Goal: Task Accomplishment & Management: Complete application form

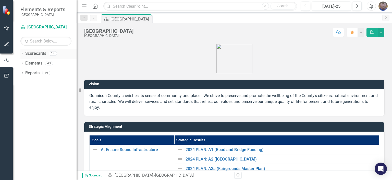
click at [22, 53] on icon at bounding box center [22, 53] width 1 height 2
click at [25, 62] on icon "Dropdown" at bounding box center [25, 62] width 4 height 3
click at [30, 72] on icon "Dropdown" at bounding box center [30, 72] width 4 height 3
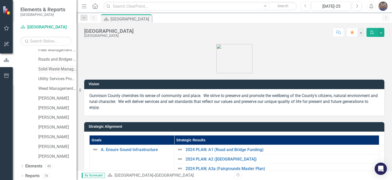
scroll to position [34, 0]
click at [47, 127] on link "[PERSON_NAME]" at bounding box center [57, 126] width 38 height 6
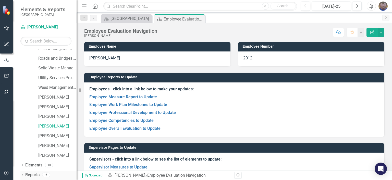
click at [22, 173] on icon "Dropdown" at bounding box center [22, 174] width 4 height 3
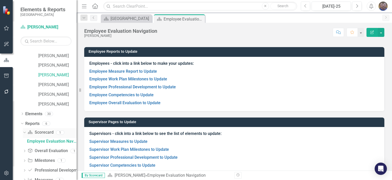
scroll to position [107, 0]
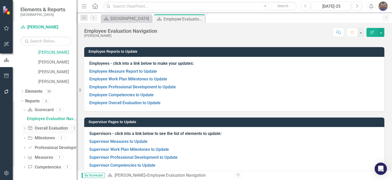
click at [46, 129] on link "Overall Evaluation Overall Evaluation" at bounding box center [48, 128] width 40 height 6
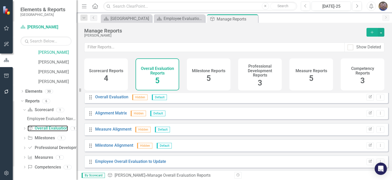
scroll to position [2, 0]
click at [112, 99] on link "Overall Evaluation" at bounding box center [111, 96] width 33 height 5
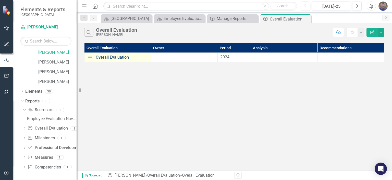
click at [116, 57] on link "Overall Evaluation" at bounding box center [122, 57] width 53 height 5
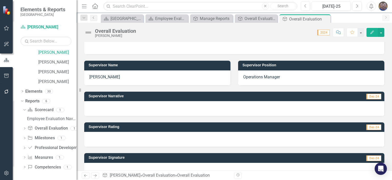
scroll to position [71, 0]
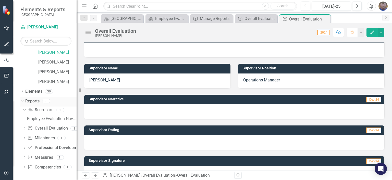
click at [32, 101] on link "Reports" at bounding box center [32, 101] width 14 height 6
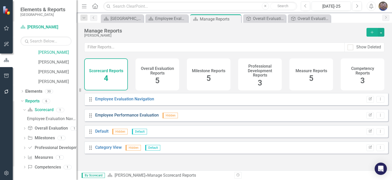
click at [123, 117] on link "Employee Performance Evaluation" at bounding box center [127, 114] width 64 height 5
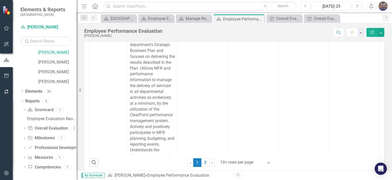
scroll to position [314, 0]
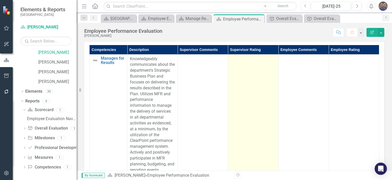
click at [233, 62] on td at bounding box center [253, 140] width 50 height 172
click at [231, 71] on td at bounding box center [253, 140] width 50 height 172
click at [235, 71] on td at bounding box center [253, 140] width 50 height 172
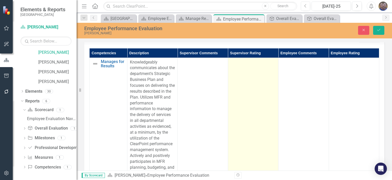
scroll to position [317, 0]
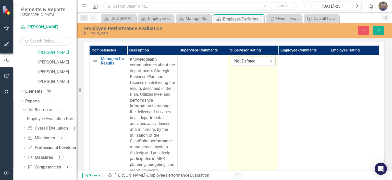
click at [242, 60] on div "Not Defined" at bounding box center [251, 61] width 32 height 6
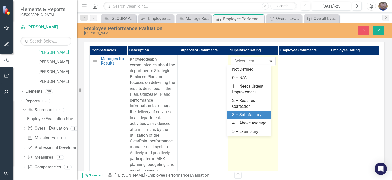
click at [240, 113] on div "3 – Satisfactory" at bounding box center [251, 115] width 36 height 6
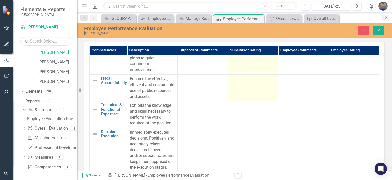
scroll to position [153, 0]
click at [235, 89] on td at bounding box center [253, 87] width 50 height 27
click at [239, 83] on div "Not Defined" at bounding box center [251, 80] width 32 height 6
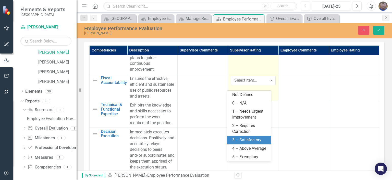
click at [239, 141] on div "3 – Satisfactory" at bounding box center [251, 140] width 36 height 6
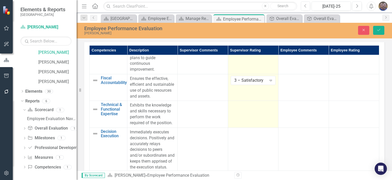
click at [235, 127] on td at bounding box center [253, 114] width 50 height 27
click at [242, 110] on div "Not Defined" at bounding box center [251, 107] width 32 height 6
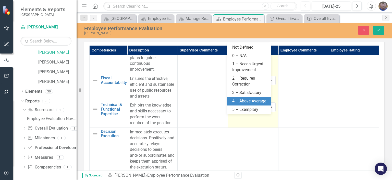
click at [240, 101] on div "4 – Above Average" at bounding box center [251, 101] width 36 height 6
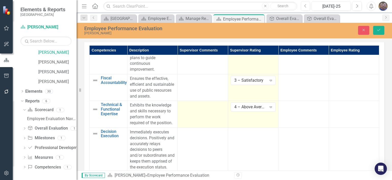
click at [202, 108] on div at bounding box center [202, 105] width 45 height 6
click at [198, 108] on div at bounding box center [202, 105] width 45 height 6
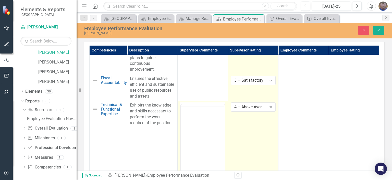
scroll to position [0, 0]
click at [190, 120] on p "Rich Text Area. Press ALT-0 for help." at bounding box center [202, 120] width 41 height 6
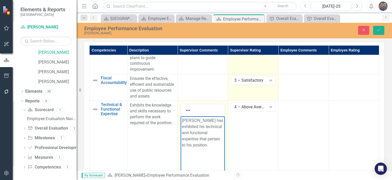
click at [200, 145] on p "[PERSON_NAME] has exhibited his technical and functional expertise that pertain…" at bounding box center [202, 132] width 41 height 31
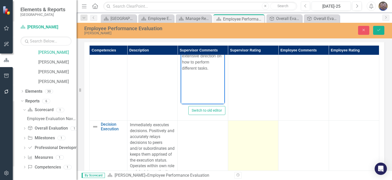
scroll to position [281, 0]
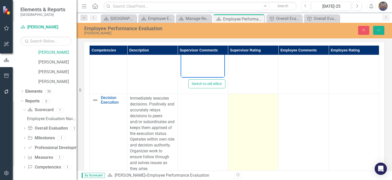
click at [242, 135] on td at bounding box center [253, 133] width 50 height 79
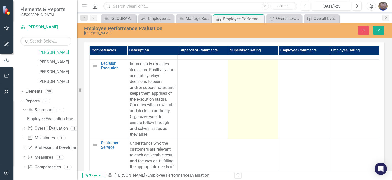
scroll to position [307, 0]
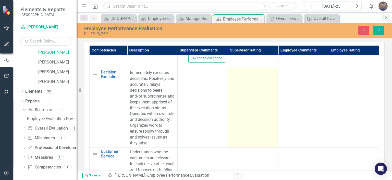
click at [239, 107] on td at bounding box center [253, 107] width 50 height 79
click at [246, 77] on div "Not Defined" at bounding box center [251, 75] width 32 height 6
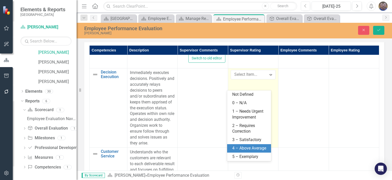
click at [247, 147] on div "4 – Above Average" at bounding box center [251, 148] width 36 height 6
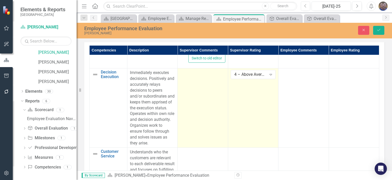
click at [195, 103] on td at bounding box center [203, 107] width 50 height 79
click at [194, 89] on td at bounding box center [203, 107] width 50 height 79
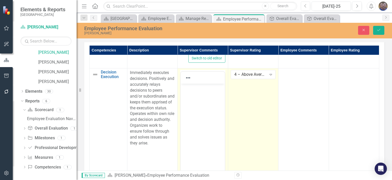
scroll to position [0, 0]
click at [192, 97] on body "Rich Text Area. Press ALT-0 for help." at bounding box center [203, 122] width 44 height 77
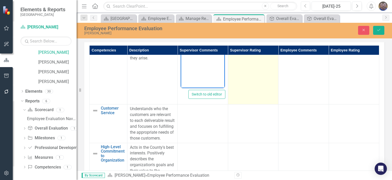
scroll to position [409, 0]
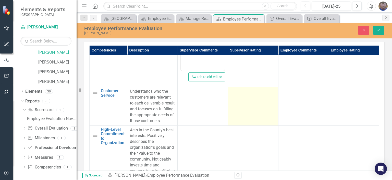
click at [255, 119] on td at bounding box center [253, 106] width 50 height 38
click at [252, 119] on td at bounding box center [253, 106] width 50 height 38
click at [248, 96] on div "Not Defined" at bounding box center [251, 93] width 32 height 6
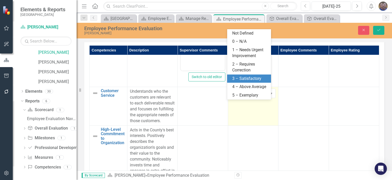
click at [246, 80] on div "3 – Satisfactory" at bounding box center [251, 79] width 36 height 6
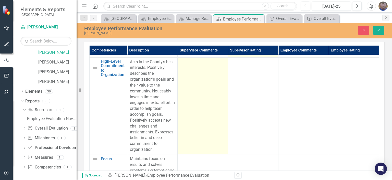
scroll to position [485, 0]
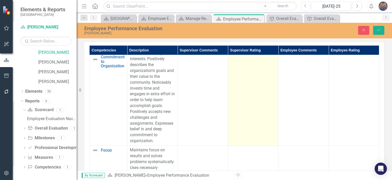
click at [241, 100] on td at bounding box center [253, 97] width 50 height 97
click at [248, 58] on div "Not Defined" at bounding box center [251, 55] width 32 height 6
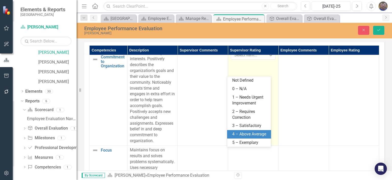
click at [242, 130] on div "4 – Above Average" at bounding box center [249, 134] width 44 height 8
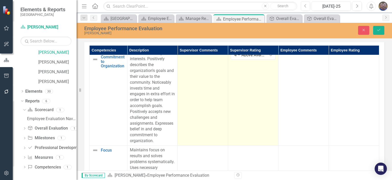
click at [192, 87] on td at bounding box center [203, 97] width 50 height 97
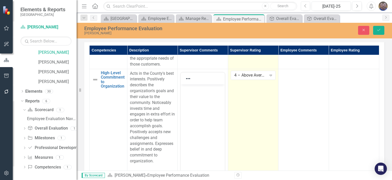
scroll to position [491, 0]
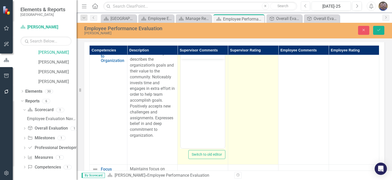
click at [187, 62] on p "Rich Text Area. Press ALT-0 for help." at bounding box center [202, 63] width 41 height 6
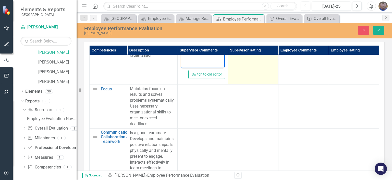
scroll to position [567, 0]
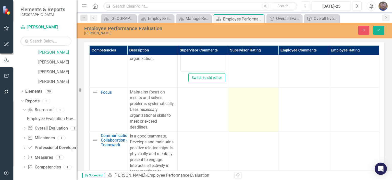
click at [240, 120] on td at bounding box center [253, 109] width 50 height 44
click at [239, 97] on div "Not Defined" at bounding box center [251, 94] width 32 height 6
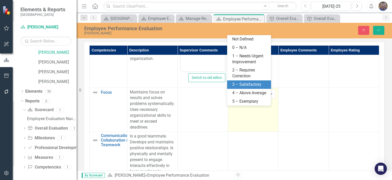
click at [244, 82] on div "3 – Satisfactory" at bounding box center [251, 85] width 36 height 6
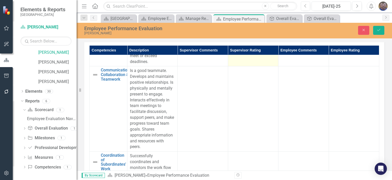
scroll to position [644, 0]
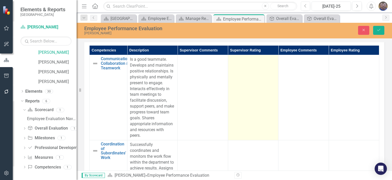
click at [243, 103] on td at bounding box center [253, 97] width 50 height 85
click at [239, 64] on div "Not Defined" at bounding box center [251, 61] width 32 height 6
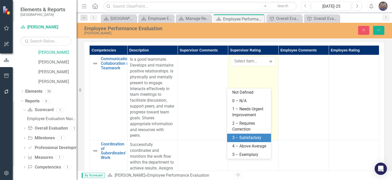
click at [247, 139] on div "3 – Satisfactory" at bounding box center [251, 138] width 36 height 6
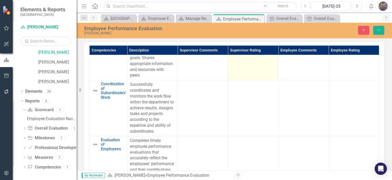
scroll to position [721, 0]
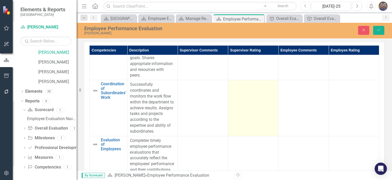
click at [244, 110] on td at bounding box center [253, 108] width 50 height 56
click at [247, 89] on div "Not Defined" at bounding box center [251, 86] width 32 height 6
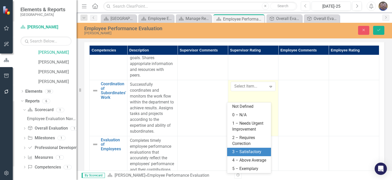
click at [242, 149] on div "3 – Satisfactory" at bounding box center [251, 152] width 36 height 6
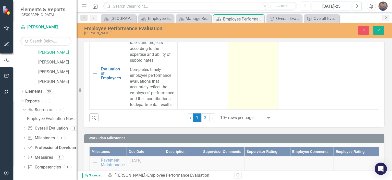
scroll to position [393, 0]
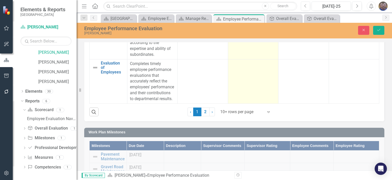
click at [233, 75] on td at bounding box center [253, 81] width 50 height 44
click at [243, 62] on div "Not Defined" at bounding box center [251, 65] width 32 height 6
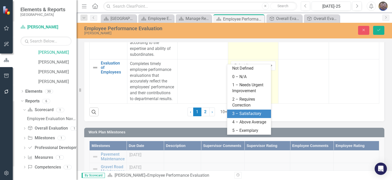
click at [238, 115] on div "3 – Satisfactory" at bounding box center [251, 114] width 36 height 6
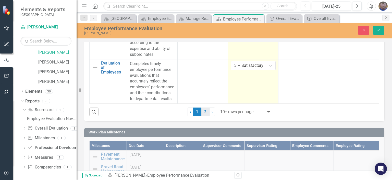
click at [204, 112] on link "2" at bounding box center [206, 111] width 8 height 9
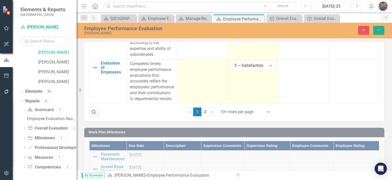
scroll to position [713, 0]
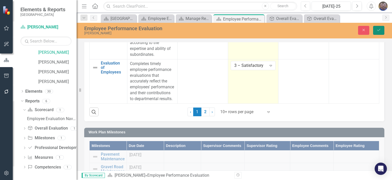
click at [379, 31] on icon "Save" at bounding box center [379, 30] width 5 height 4
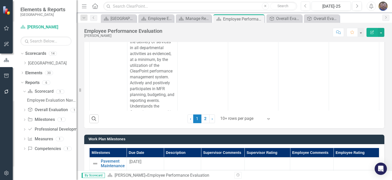
scroll to position [383, 0]
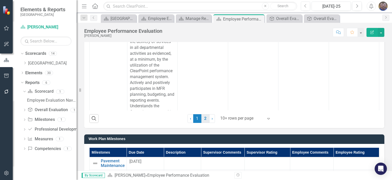
click at [203, 117] on link "2" at bounding box center [206, 118] width 8 height 9
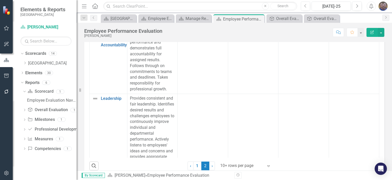
scroll to position [358, 0]
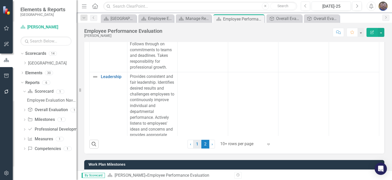
click at [197, 143] on link "1" at bounding box center [197, 144] width 8 height 9
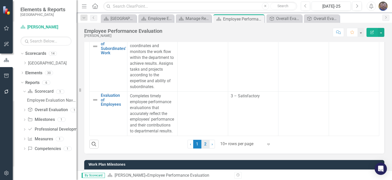
click at [204, 145] on link "2" at bounding box center [206, 144] width 8 height 9
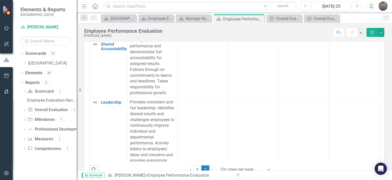
scroll to position [307, 0]
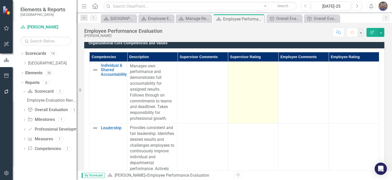
click at [247, 98] on td at bounding box center [253, 92] width 50 height 62
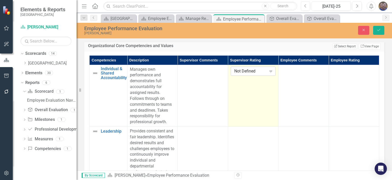
click at [246, 70] on div "Not Defined" at bounding box center [251, 71] width 32 height 6
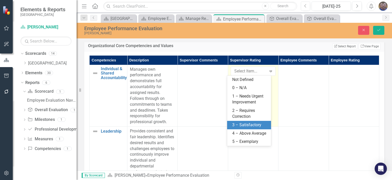
click at [246, 125] on div "3 – Satisfactory" at bounding box center [251, 125] width 36 height 6
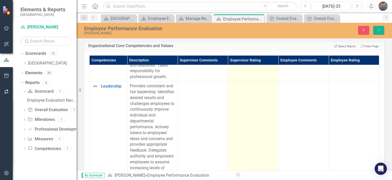
scroll to position [332, 0]
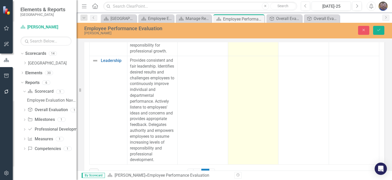
click at [236, 72] on td at bounding box center [253, 110] width 50 height 108
click at [240, 59] on div "Not Defined" at bounding box center [251, 62] width 32 height 6
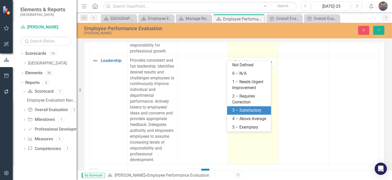
click at [244, 109] on div "3 – Satisfactory" at bounding box center [251, 110] width 36 height 6
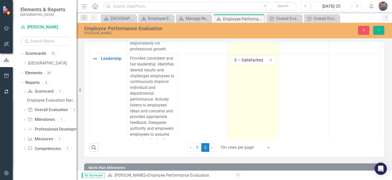
scroll to position [0, 0]
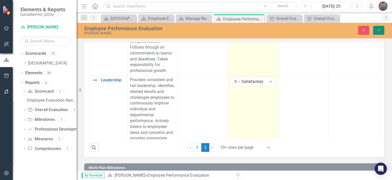
click at [380, 29] on icon "Save" at bounding box center [379, 30] width 5 height 4
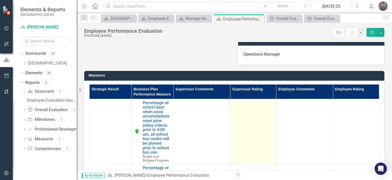
click at [233, 117] on td at bounding box center [253, 131] width 46 height 65
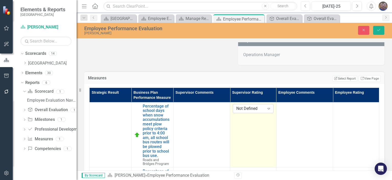
click at [241, 111] on div "Not Defined" at bounding box center [251, 108] width 28 height 6
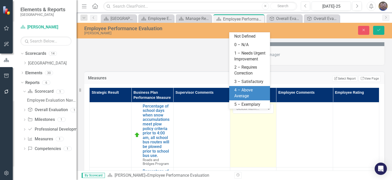
click at [246, 90] on div "4 – Above Average" at bounding box center [251, 93] width 33 height 12
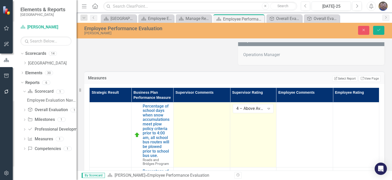
click at [190, 119] on td at bounding box center [201, 134] width 57 height 65
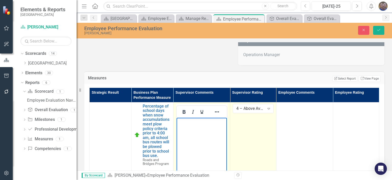
click at [200, 136] on body "Rich Text Area. Press ALT-0 for help." at bounding box center [202, 155] width 50 height 77
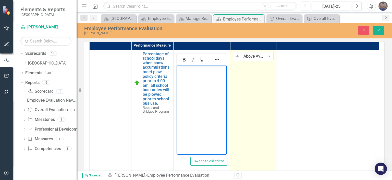
scroll to position [153, 0]
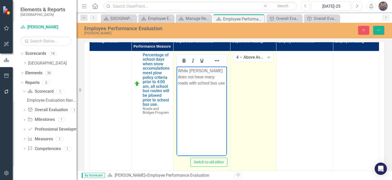
click at [189, 71] on p "While [PERSON_NAME] does not have many roads with school bus use" at bounding box center [202, 76] width 48 height 18
click at [194, 84] on p "[PERSON_NAME] does not have many roads with school bus use" at bounding box center [202, 76] width 48 height 18
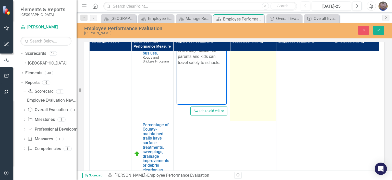
scroll to position [102, 0]
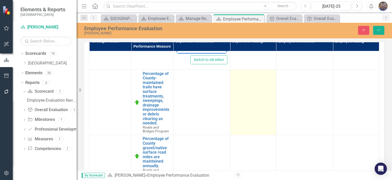
click at [253, 91] on td at bounding box center [253, 101] width 46 height 65
click at [251, 79] on div "Not Defined" at bounding box center [251, 76] width 28 height 6
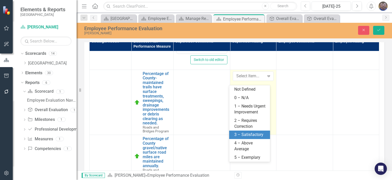
click at [248, 137] on div "3 – Satisfactory" at bounding box center [251, 135] width 33 height 6
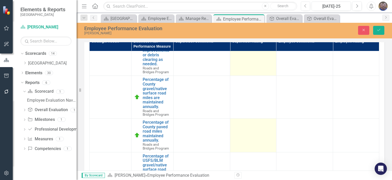
scroll to position [153, 0]
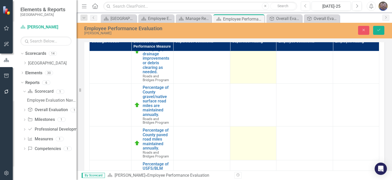
click at [248, 106] on td at bounding box center [253, 105] width 46 height 43
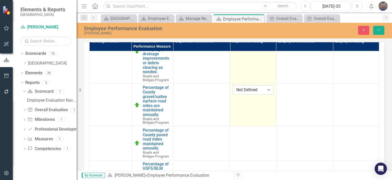
click at [249, 93] on div "Not Defined" at bounding box center [251, 90] width 28 height 6
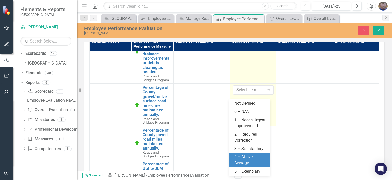
click at [244, 157] on div "4 – Above Average" at bounding box center [251, 160] width 33 height 12
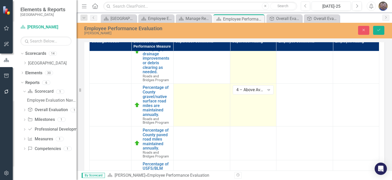
click at [191, 104] on td at bounding box center [201, 105] width 57 height 43
click at [193, 102] on td at bounding box center [201, 105] width 57 height 43
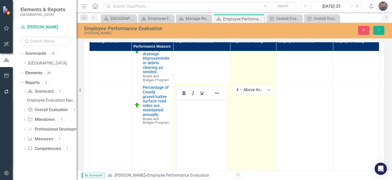
scroll to position [0, 0]
click at [197, 112] on body "Rich Text Area. Press ALT-0 for help." at bounding box center [202, 137] width 50 height 77
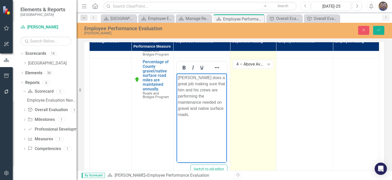
scroll to position [153, 0]
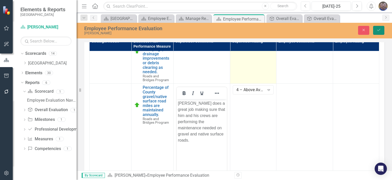
click at [376, 29] on button "Save" at bounding box center [379, 30] width 11 height 9
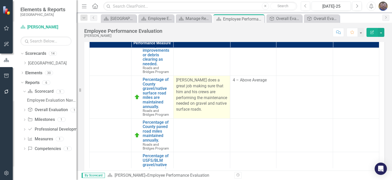
scroll to position [128, 0]
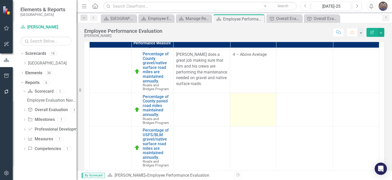
click at [241, 115] on td at bounding box center [253, 109] width 46 height 34
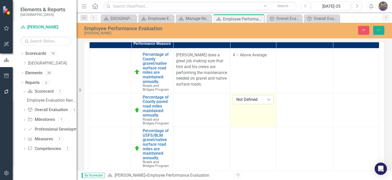
click at [246, 102] on div "Not Defined" at bounding box center [251, 99] width 28 height 6
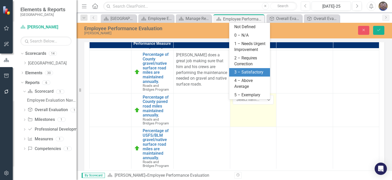
click at [256, 73] on div "3 – Satisfactory" at bounding box center [251, 72] width 33 height 6
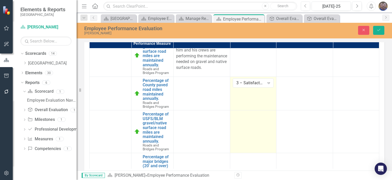
scroll to position [153, 0]
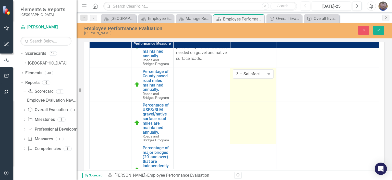
click at [248, 134] on td at bounding box center [253, 122] width 46 height 43
click at [247, 110] on div "Not Defined" at bounding box center [251, 107] width 28 height 6
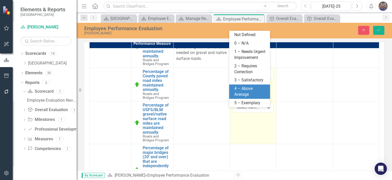
click at [252, 86] on div "4 – Above Average" at bounding box center [251, 92] width 33 height 12
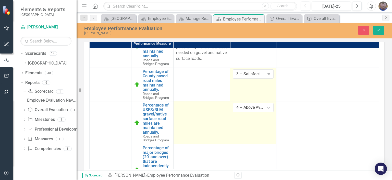
click at [189, 119] on td at bounding box center [201, 122] width 57 height 43
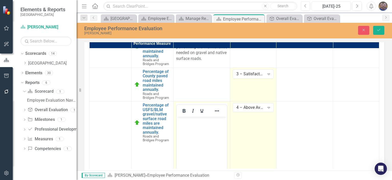
scroll to position [0, 0]
click at [193, 128] on body "Rich Text Area. Press ALT-0 for help." at bounding box center [202, 155] width 50 height 77
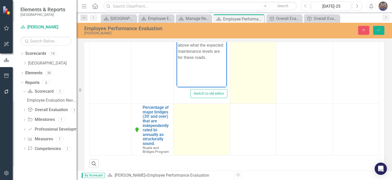
scroll to position [182, 0]
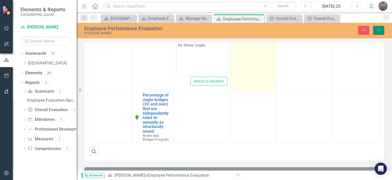
click at [380, 32] on button "Save" at bounding box center [379, 30] width 11 height 9
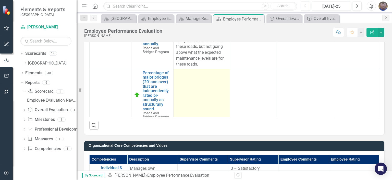
scroll to position [198, 0]
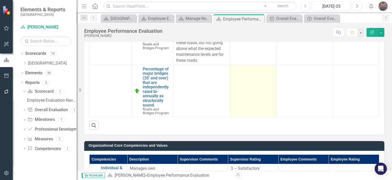
click at [243, 80] on td at bounding box center [253, 91] width 46 height 52
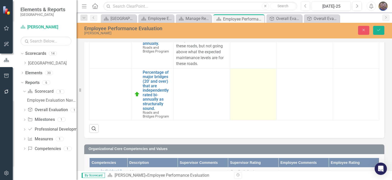
scroll to position [207, 0]
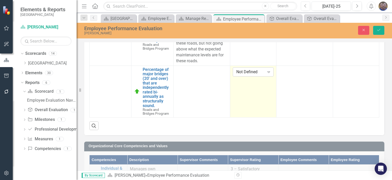
click at [246, 72] on div "Not Defined" at bounding box center [251, 72] width 28 height 6
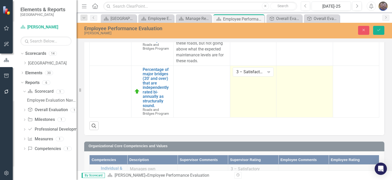
scroll to position [198, 0]
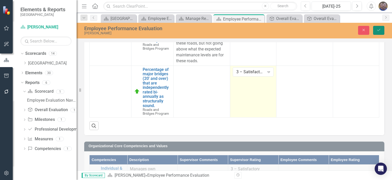
click at [379, 29] on icon "Save" at bounding box center [379, 30] width 5 height 4
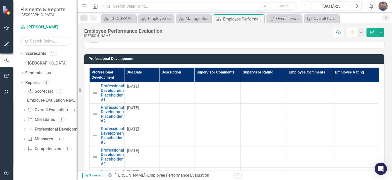
scroll to position [588, 0]
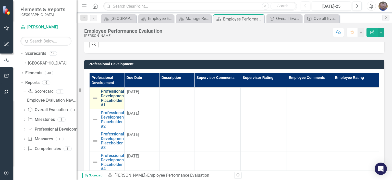
click at [118, 98] on link "Professional Development Placeholder #1" at bounding box center [113, 98] width 24 height 18
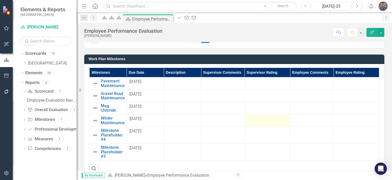
scroll to position [460, 0]
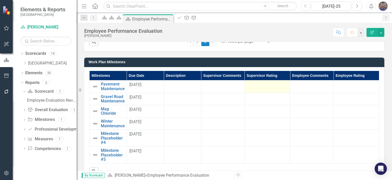
click at [262, 87] on div at bounding box center [268, 85] width 40 height 6
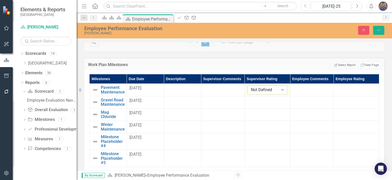
click at [261, 90] on div "Not Defined" at bounding box center [265, 90] width 28 height 6
click at [253, 104] on td at bounding box center [267, 102] width 45 height 12
click at [258, 102] on div "Not Defined" at bounding box center [265, 102] width 28 height 6
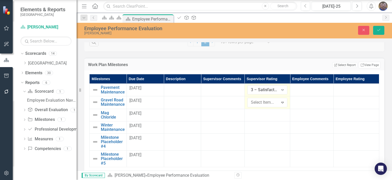
click at [221, 103] on div at bounding box center [223, 101] width 38 height 6
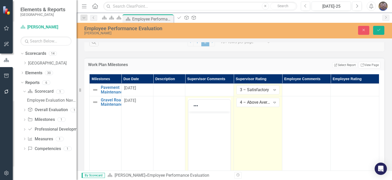
scroll to position [0, 0]
click at [199, 124] on body "Rich Text Area. Press ALT-0 for help." at bounding box center [210, 149] width 42 height 77
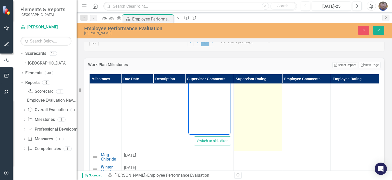
scroll to position [485, 0]
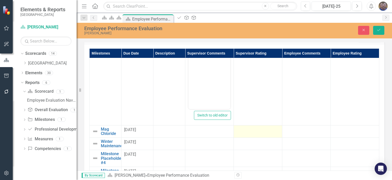
click at [270, 131] on div at bounding box center [258, 130] width 43 height 6
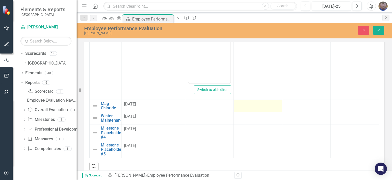
click at [255, 106] on div at bounding box center [258, 104] width 43 height 6
click at [255, 106] on div "Not Defined" at bounding box center [255, 106] width 31 height 6
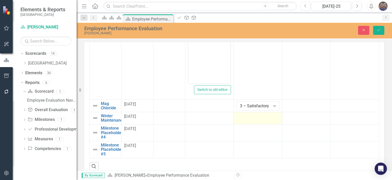
click at [252, 121] on td at bounding box center [258, 118] width 49 height 12
click at [254, 119] on div "Not Defined" at bounding box center [255, 118] width 31 height 6
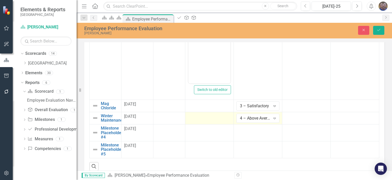
click at [215, 120] on td at bounding box center [209, 118] width 49 height 12
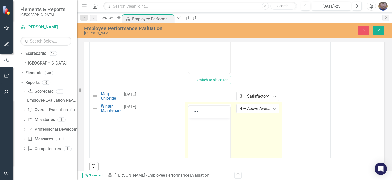
scroll to position [0, 0]
click at [199, 129] on body "Rich Text Area. Press ALT-0 for help." at bounding box center [210, 155] width 42 height 77
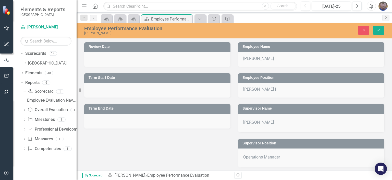
scroll to position [76, 0]
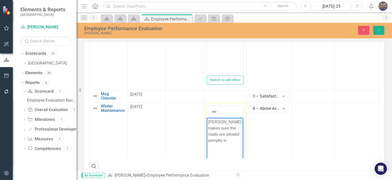
click at [227, 134] on p "Mitch makes sure the roads are plowed pomptly in" at bounding box center [225, 131] width 34 height 25
click at [214, 141] on p "Mitch makes sure the roads are plowed promptly in" at bounding box center [225, 131] width 34 height 25
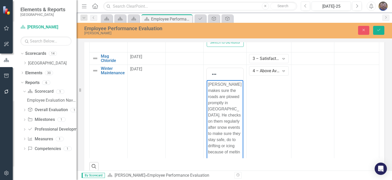
scroll to position [120, 0]
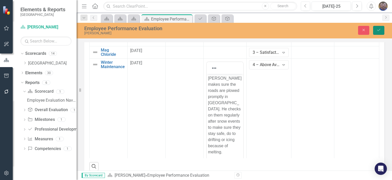
click at [383, 31] on button "Save" at bounding box center [379, 30] width 11 height 9
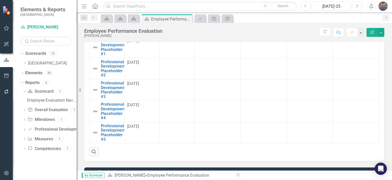
scroll to position [655, 0]
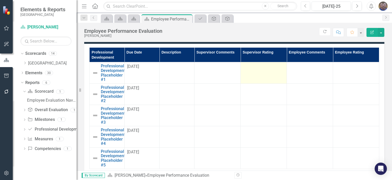
click at [248, 66] on div at bounding box center [263, 67] width 41 height 6
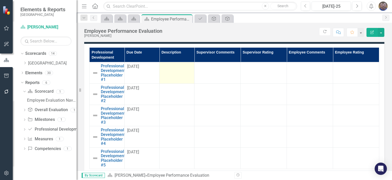
click at [162, 67] on div at bounding box center [177, 67] width 30 height 6
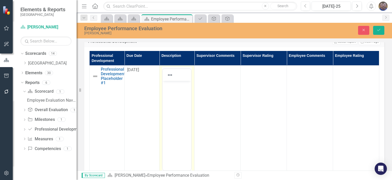
scroll to position [0, 0]
click at [168, 88] on p "Rich Text Area. Press ALT-0 for help." at bounding box center [178, 85] width 27 height 6
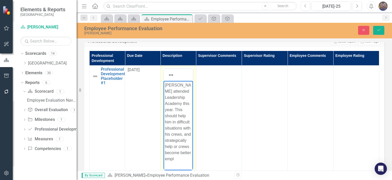
scroll to position [15, 0]
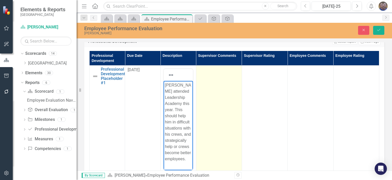
click at [209, 80] on td at bounding box center [219, 128] width 46 height 126
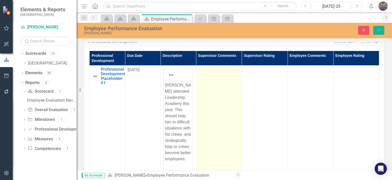
click at [205, 83] on td at bounding box center [219, 128] width 46 height 126
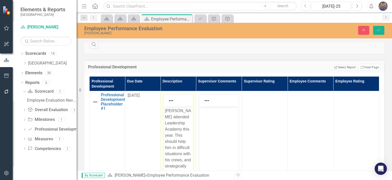
scroll to position [0, 0]
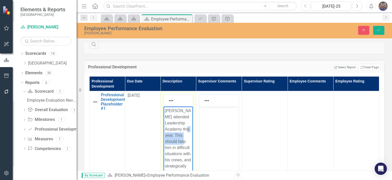
drag, startPoint x: 165, startPoint y: 142, endPoint x: 192, endPoint y: 148, distance: 27.0
click at [192, 148] on html "Mitch attended Leadership Academy this year. This should help him in difficult …" at bounding box center [178, 149] width 29 height 86
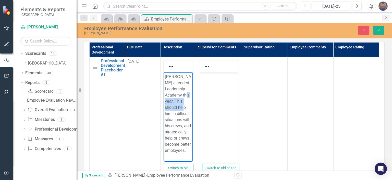
scroll to position [681, 0]
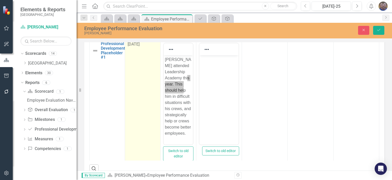
drag, startPoint x: 9, startPoint y: 15, endPoint x: 147, endPoint y: 92, distance: 158.5
click at [147, 92] on td "[DATE]" at bounding box center [143, 103] width 36 height 126
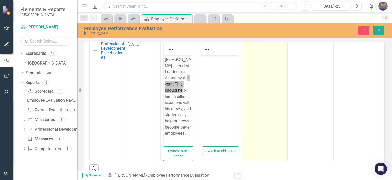
click at [253, 89] on td at bounding box center [265, 103] width 46 height 126
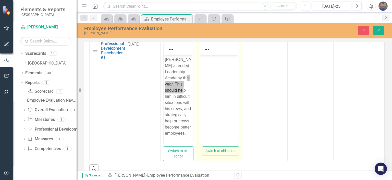
click at [219, 92] on body "Rich Text Area. Press ALT-0 for help." at bounding box center [218, 93] width 39 height 77
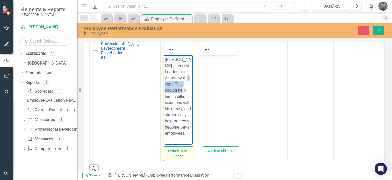
click at [168, 70] on p "Mitch attended Leadership Academy this year. This should help him in difficult …" at bounding box center [178, 96] width 27 height 80
click at [165, 69] on p "Mitch attended Leadership Academy this year. This should help him in difficult …" at bounding box center [178, 96] width 27 height 80
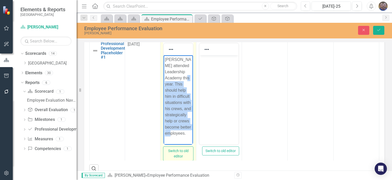
drag, startPoint x: 165, startPoint y: 69, endPoint x: 186, endPoint y: 135, distance: 69.0
click at [186, 135] on p "Mitch attended Leadership Academy this year. This should help him in difficult …" at bounding box center [178, 96] width 27 height 80
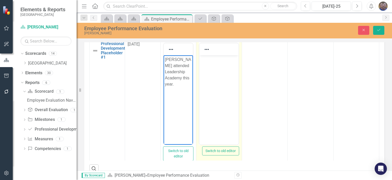
scroll to position [655, 0]
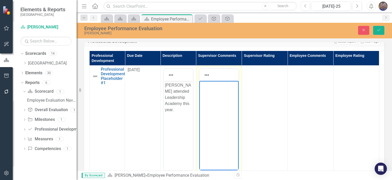
click at [206, 89] on body "Rich Text Area. Press ALT-0 for help." at bounding box center [218, 119] width 39 height 77
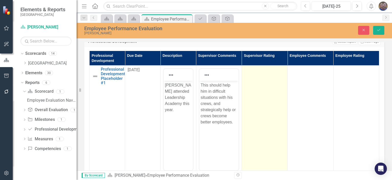
click at [252, 74] on td at bounding box center [265, 128] width 46 height 126
click at [253, 73] on div "Not Defined" at bounding box center [262, 72] width 28 height 6
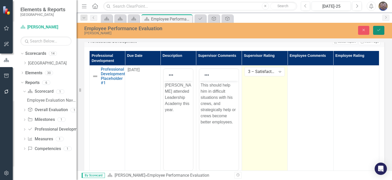
click at [382, 31] on button "Save" at bounding box center [379, 30] width 11 height 9
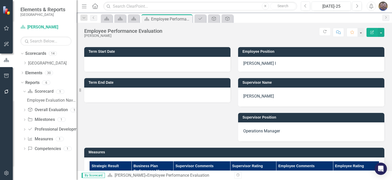
scroll to position [0, 0]
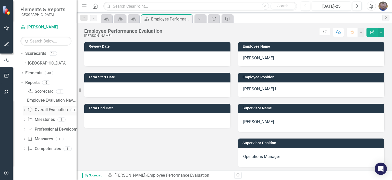
click at [48, 109] on link "Overall Evaluation Overall Evaluation" at bounding box center [48, 110] width 40 height 6
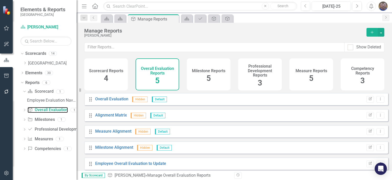
scroll to position [2, 0]
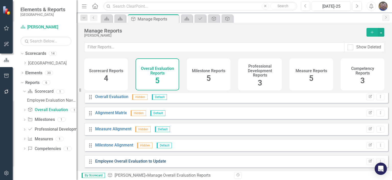
click at [124, 163] on link "Employee Overall Evaluation to Update" at bounding box center [130, 160] width 71 height 5
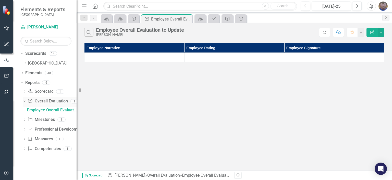
click at [54, 100] on link "Overall Evaluation Overall Evaluation" at bounding box center [48, 101] width 40 height 6
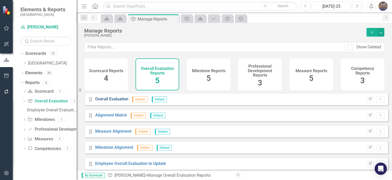
click at [115, 101] on link "Overall Evaluation" at bounding box center [111, 98] width 33 height 5
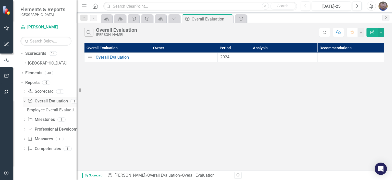
click at [25, 100] on icon "Dropdown" at bounding box center [23, 101] width 3 height 4
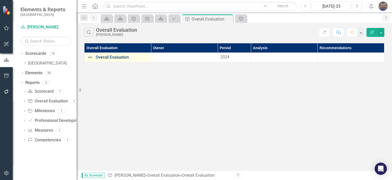
click at [118, 59] on link "Overall Evaluation" at bounding box center [122, 57] width 53 height 5
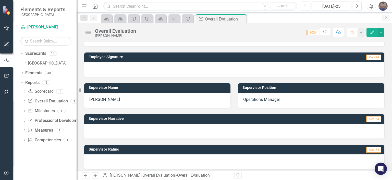
scroll to position [77, 0]
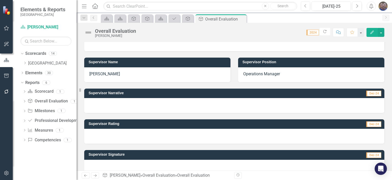
click at [124, 136] on div at bounding box center [234, 136] width 300 height 15
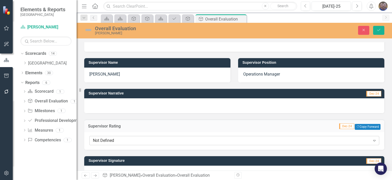
click at [125, 138] on div "Not Defined" at bounding box center [232, 140] width 278 height 6
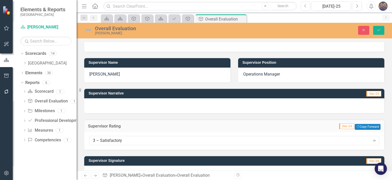
click at [113, 104] on div at bounding box center [234, 105] width 300 height 15
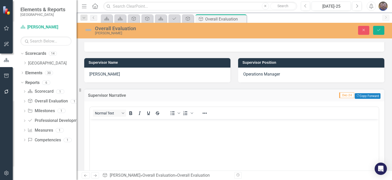
scroll to position [0, 0]
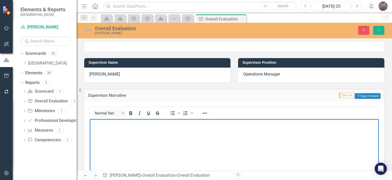
click at [111, 135] on body "Rich Text Area. Press ALT-0 for help." at bounding box center [234, 157] width 289 height 77
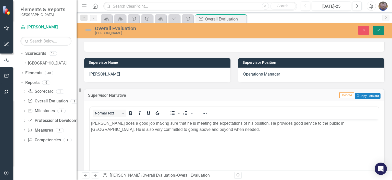
click at [380, 31] on icon "Save" at bounding box center [379, 30] width 5 height 4
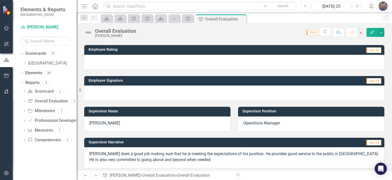
scroll to position [25, 0]
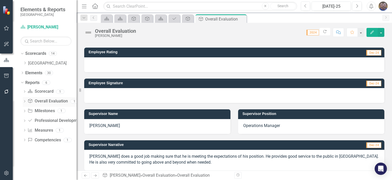
click at [24, 100] on icon "Dropdown" at bounding box center [25, 101] width 4 height 3
click at [49, 110] on div "Employee Overall Evaluation to Update" at bounding box center [52, 110] width 50 height 5
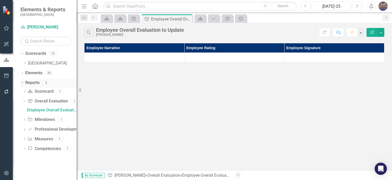
click at [28, 82] on link "Reports" at bounding box center [32, 83] width 14 height 6
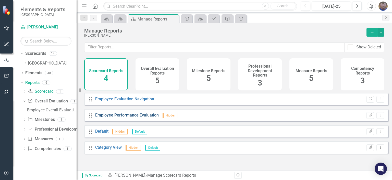
click at [129, 117] on link "Employee Performance Evaluation" at bounding box center [127, 114] width 64 height 5
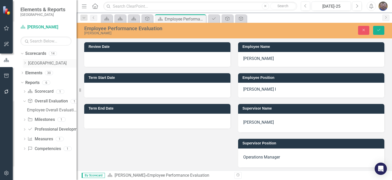
click at [40, 62] on link "[GEOGRAPHIC_DATA]" at bounding box center [52, 63] width 49 height 6
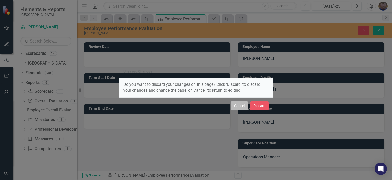
click at [241, 104] on button "Cancel" at bounding box center [239, 105] width 17 height 9
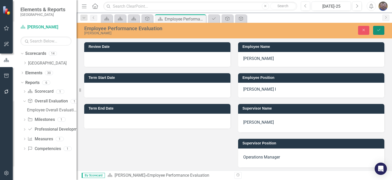
click at [380, 30] on icon "Save" at bounding box center [379, 30] width 5 height 4
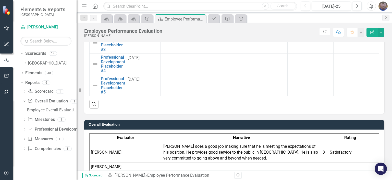
scroll to position [783, 0]
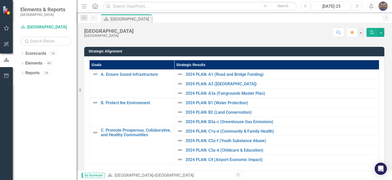
scroll to position [45, 0]
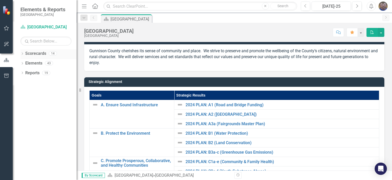
click at [22, 54] on icon at bounding box center [22, 53] width 1 height 2
click at [25, 62] on icon at bounding box center [25, 63] width 1 height 3
click at [31, 73] on icon "Dropdown" at bounding box center [30, 72] width 4 height 3
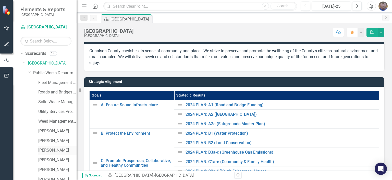
click at [52, 150] on link "[PERSON_NAME]" at bounding box center [57, 150] width 38 height 6
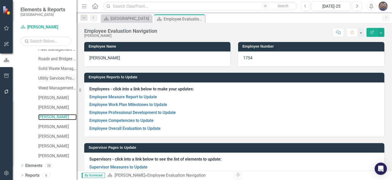
scroll to position [34, 0]
click at [22, 174] on icon at bounding box center [22, 174] width 1 height 2
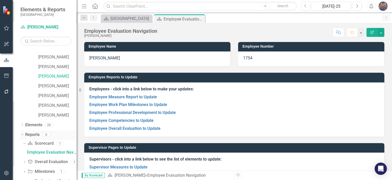
scroll to position [85, 0]
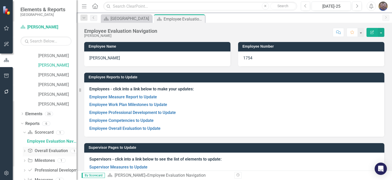
click at [47, 151] on link "Overall Evaluation Overall Evaluation" at bounding box center [48, 151] width 40 height 6
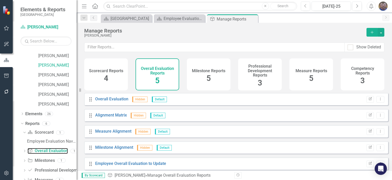
scroll to position [2, 0]
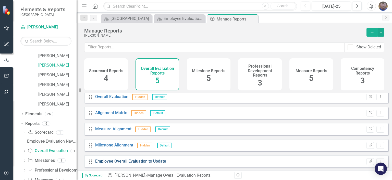
click at [123, 163] on link "Employee Overall Evaluation to Update" at bounding box center [130, 160] width 71 height 5
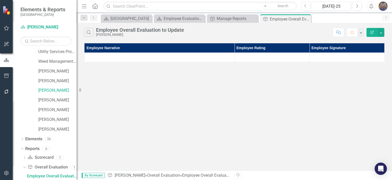
scroll to position [107, 0]
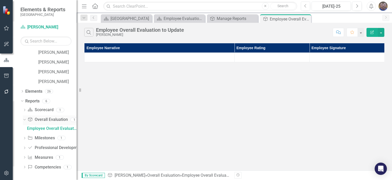
click at [41, 119] on link "Overall Evaluation Overall Evaluation" at bounding box center [48, 120] width 40 height 6
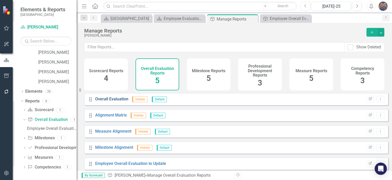
click at [113, 101] on link "Overall Evaluation" at bounding box center [111, 98] width 33 height 5
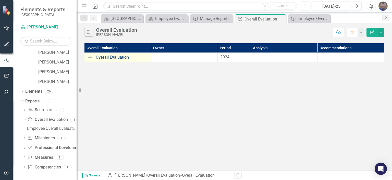
click at [111, 56] on link "Overall Evaluation" at bounding box center [122, 57] width 53 height 5
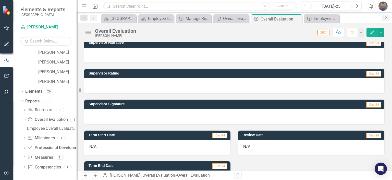
scroll to position [128, 0]
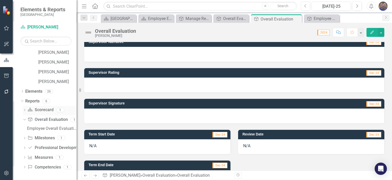
click at [38, 110] on link "Scorecard Scorecard" at bounding box center [41, 110] width 26 height 6
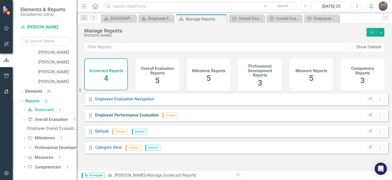
click at [145, 117] on link "Employee Performance Evaluation" at bounding box center [127, 114] width 64 height 5
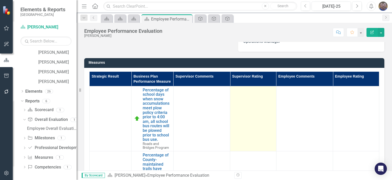
scroll to position [109, 0]
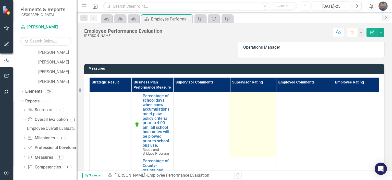
click at [241, 114] on td at bounding box center [253, 124] width 46 height 65
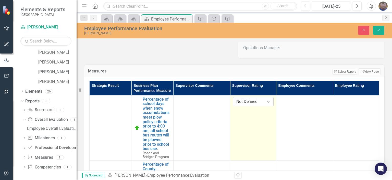
click at [242, 104] on div "Not Defined" at bounding box center [251, 101] width 28 height 6
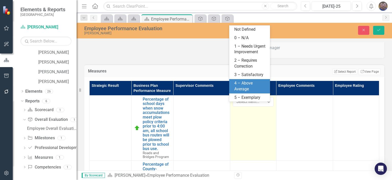
click at [245, 86] on div "4 – Above Average" at bounding box center [251, 86] width 33 height 12
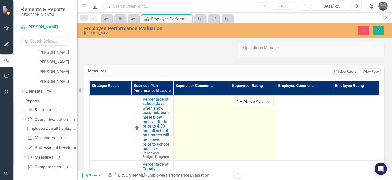
click at [184, 110] on td at bounding box center [201, 127] width 57 height 65
click at [189, 110] on td at bounding box center [201, 127] width 57 height 65
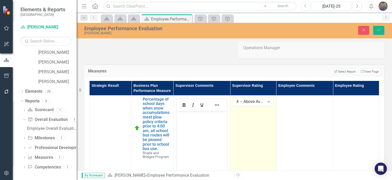
scroll to position [0, 0]
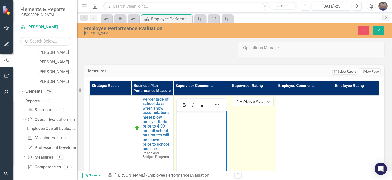
click at [191, 128] on body "Rich Text Area. Press ALT-0 for help." at bounding box center [202, 148] width 50 height 77
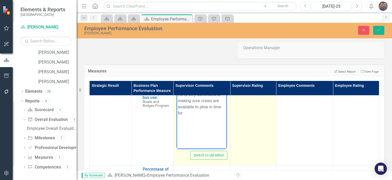
scroll to position [26, 0]
